Goal: Information Seeking & Learning: Find contact information

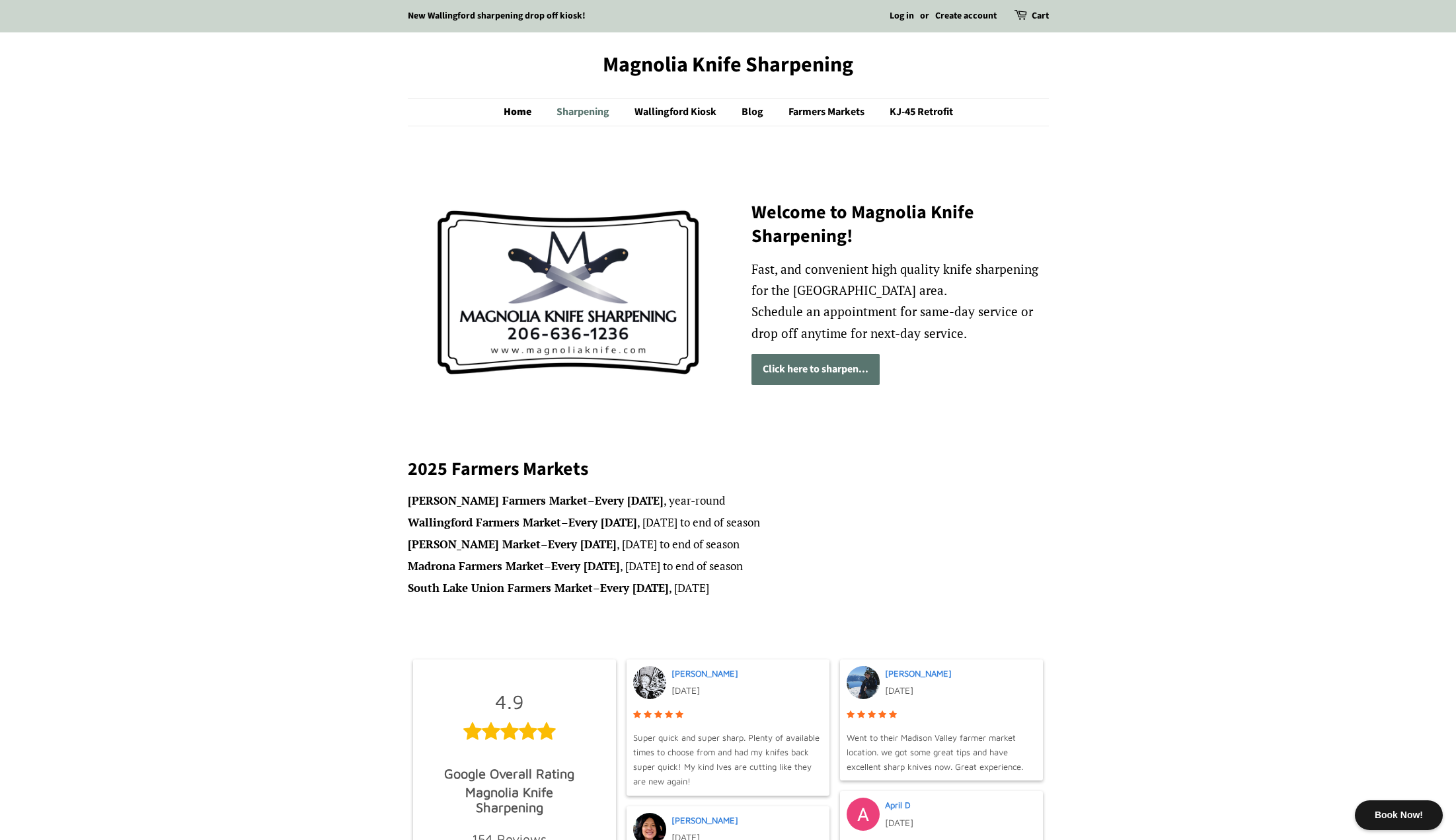
click at [596, 110] on link "Sharpening" at bounding box center [584, 113] width 76 height 27
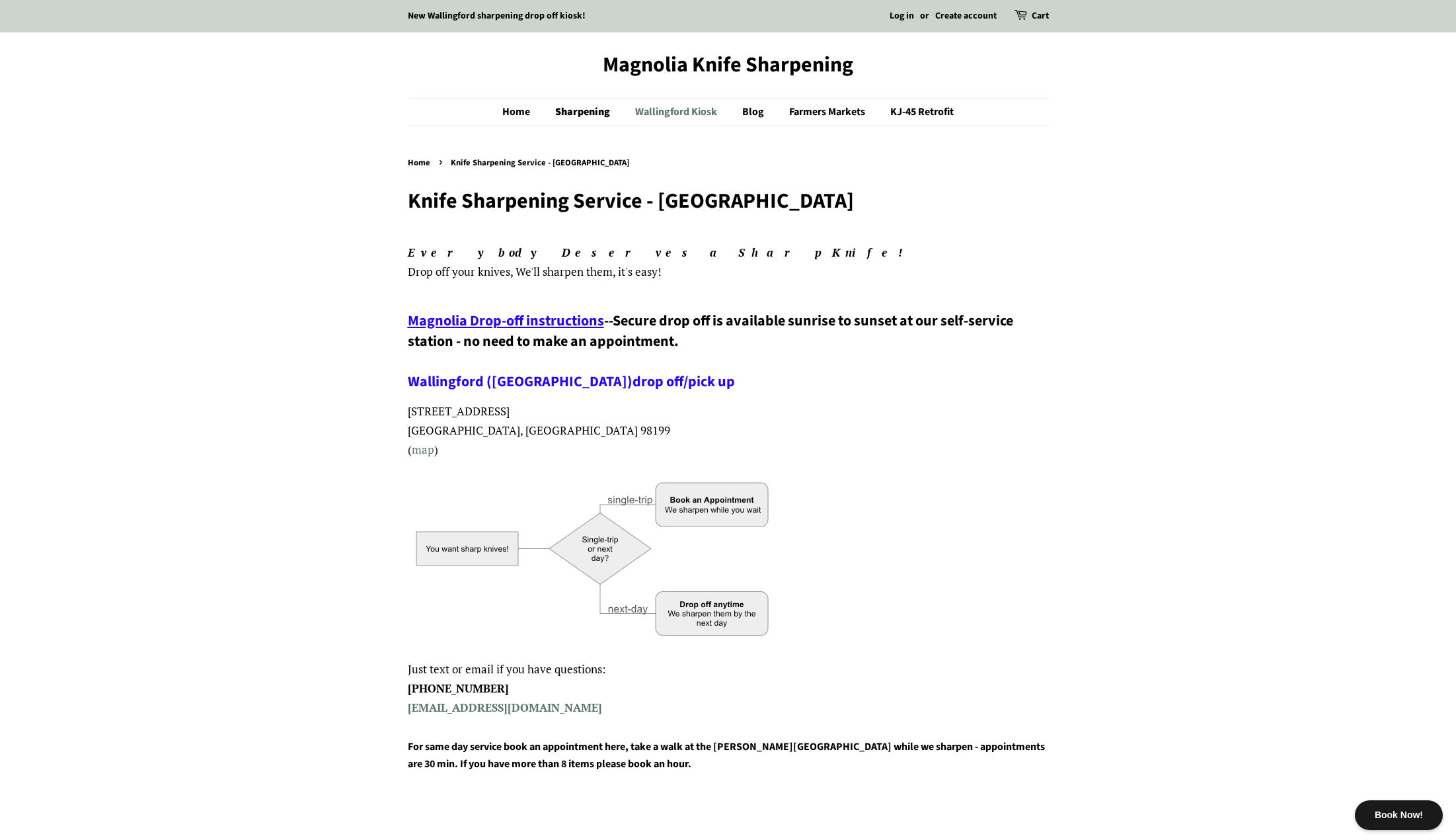
click at [663, 111] on link "Wallingford Kiosk" at bounding box center [678, 113] width 105 height 27
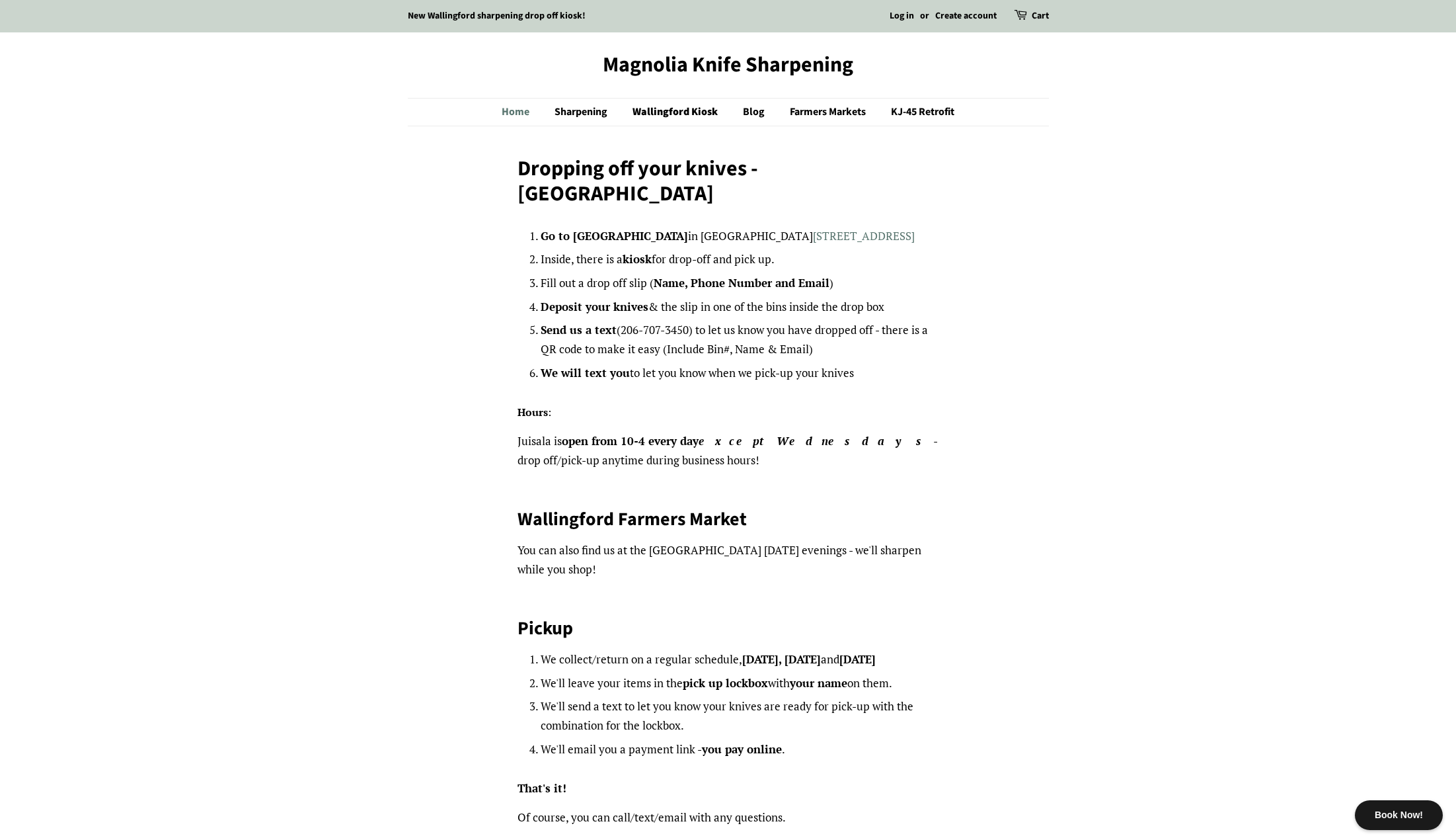
click at [525, 115] on link "Home" at bounding box center [522, 113] width 41 height 27
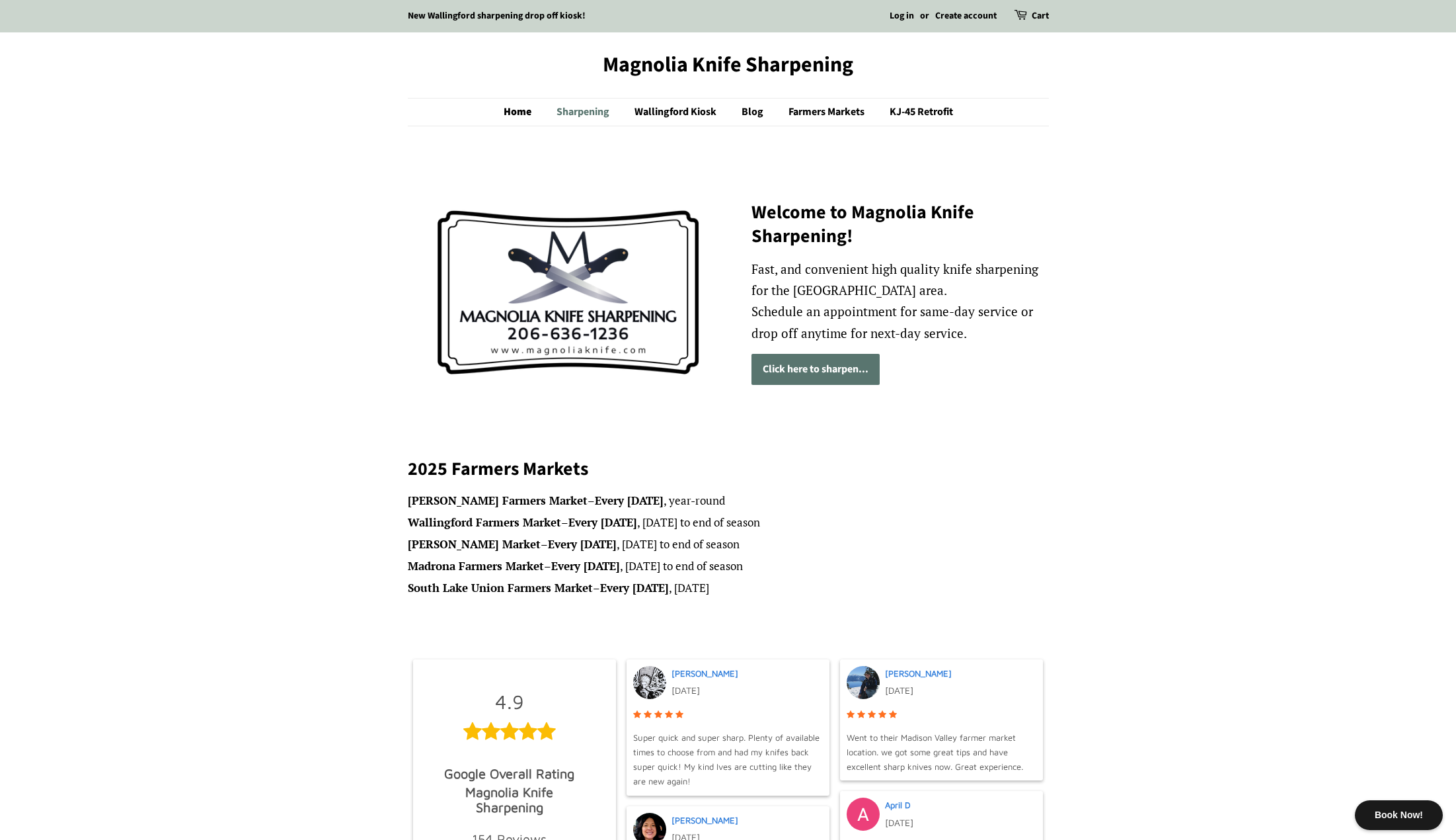
click at [594, 112] on link "Sharpening" at bounding box center [584, 113] width 76 height 27
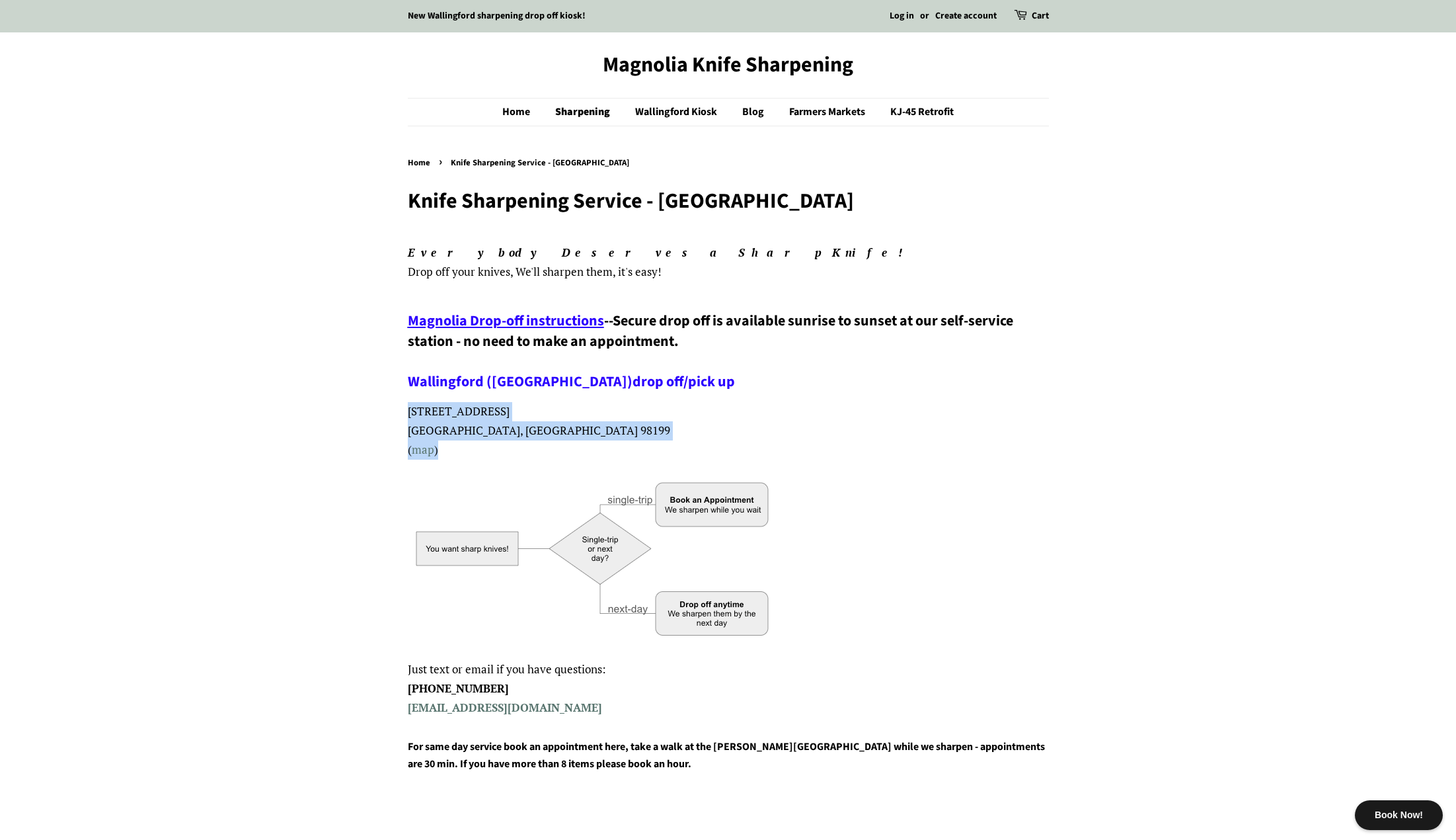
drag, startPoint x: 410, startPoint y: 416, endPoint x: 525, endPoint y: 458, distance: 122.4
click at [525, 458] on p "[STREET_ADDRESS] ( map )" at bounding box center [728, 431] width 641 height 58
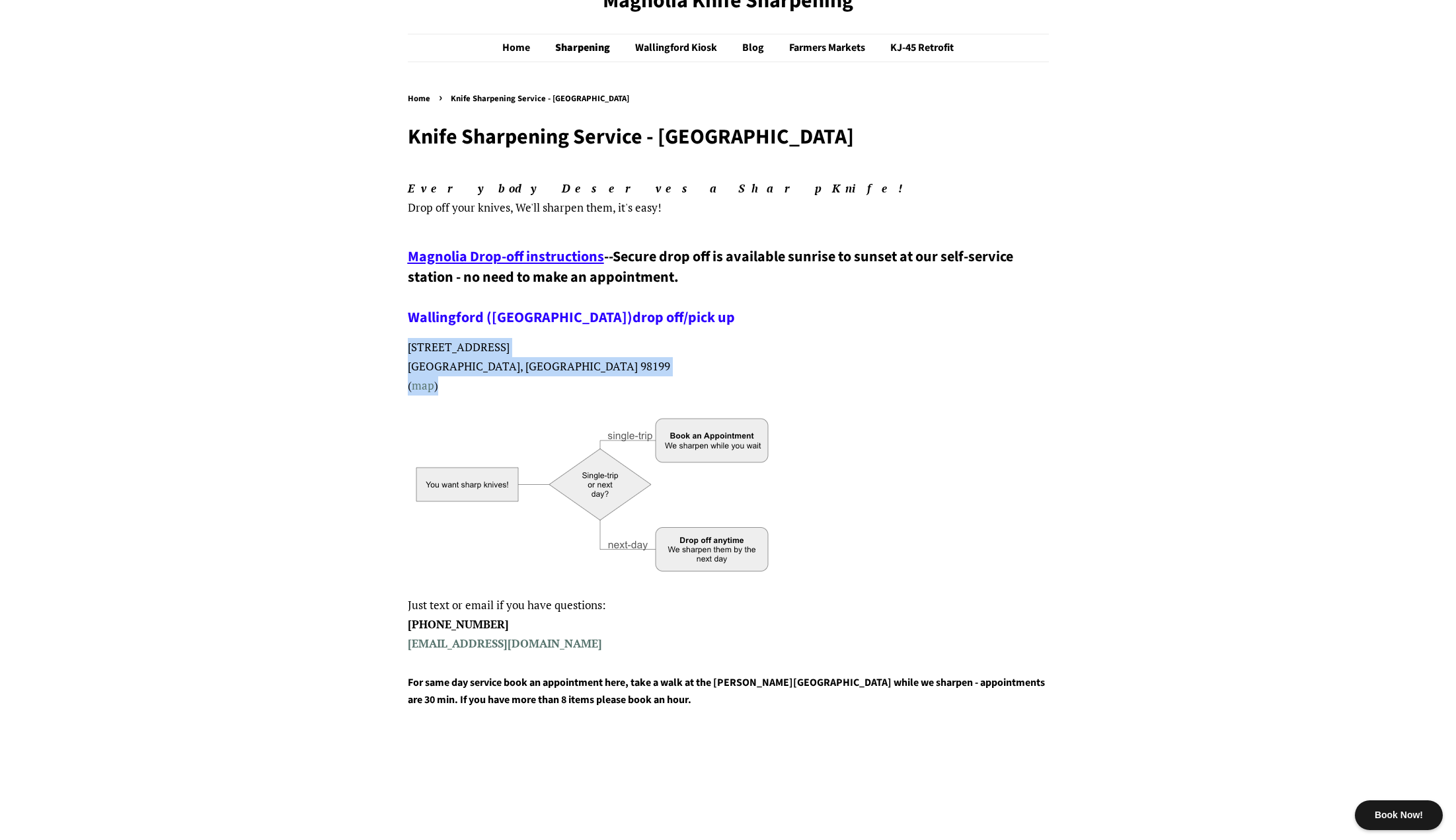
scroll to position [264, 0]
